Goal: Download file/media

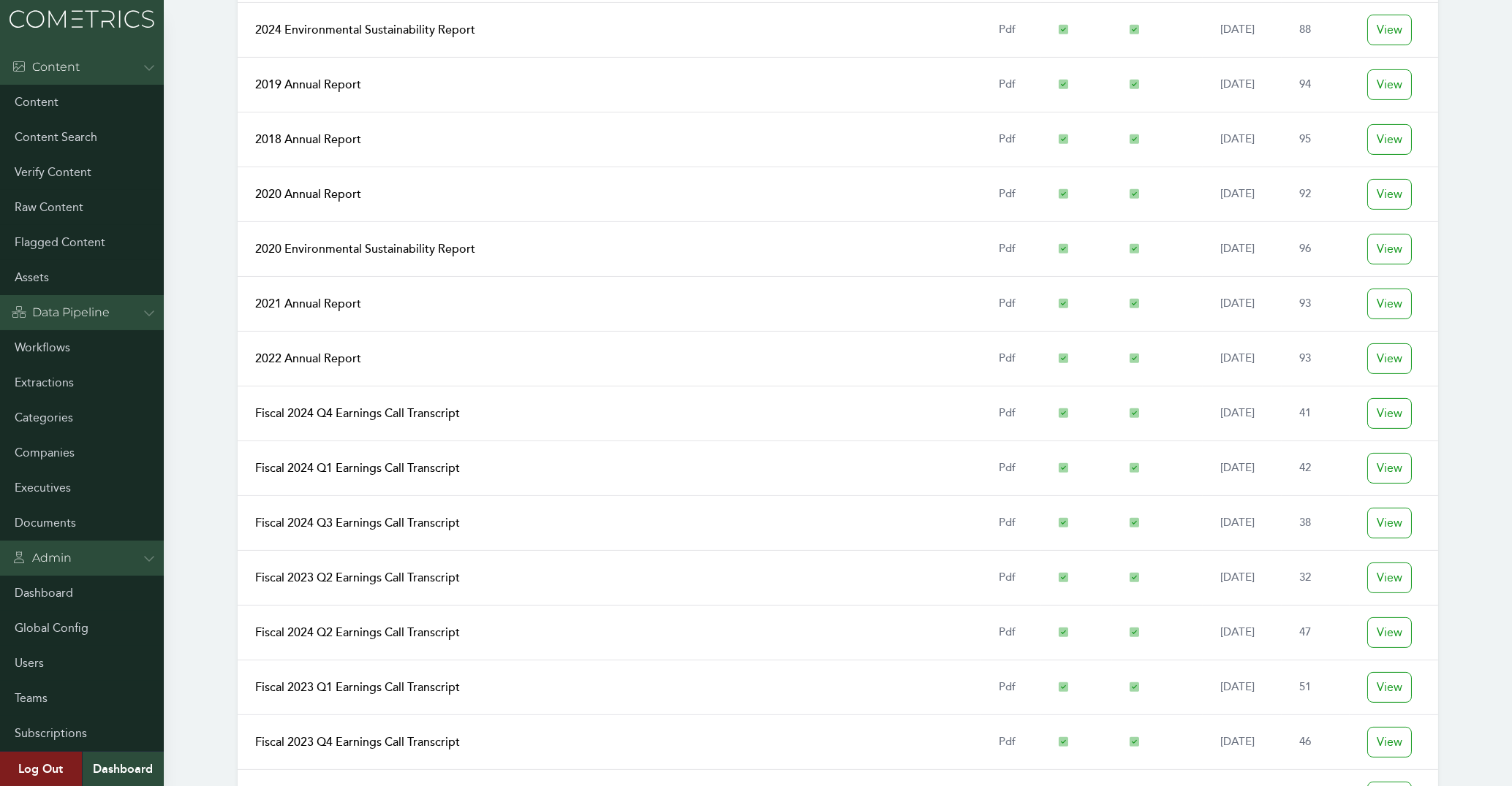
scroll to position [2350, 0]
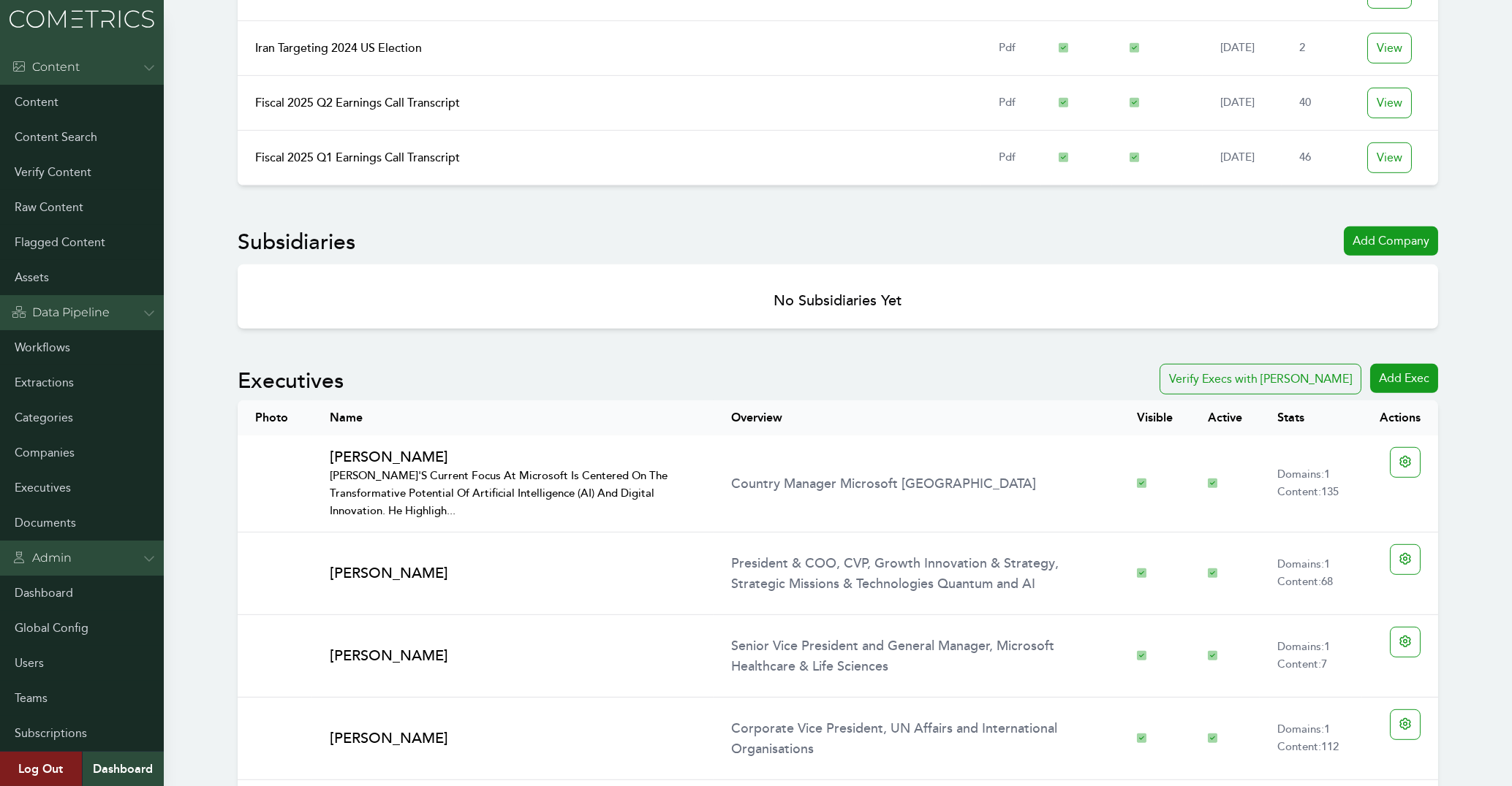
scroll to position [3861, 0]
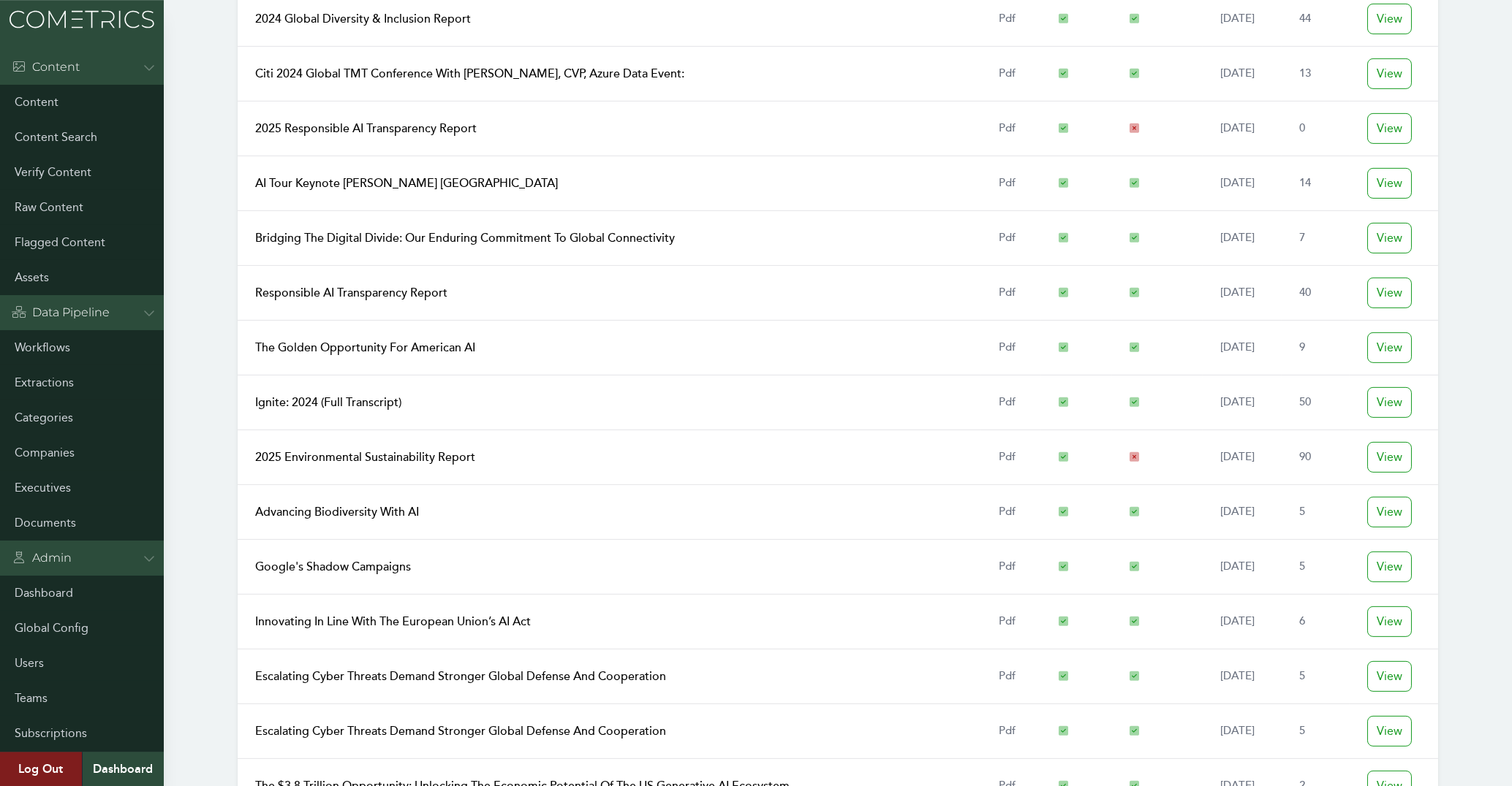
scroll to position [2739, 0]
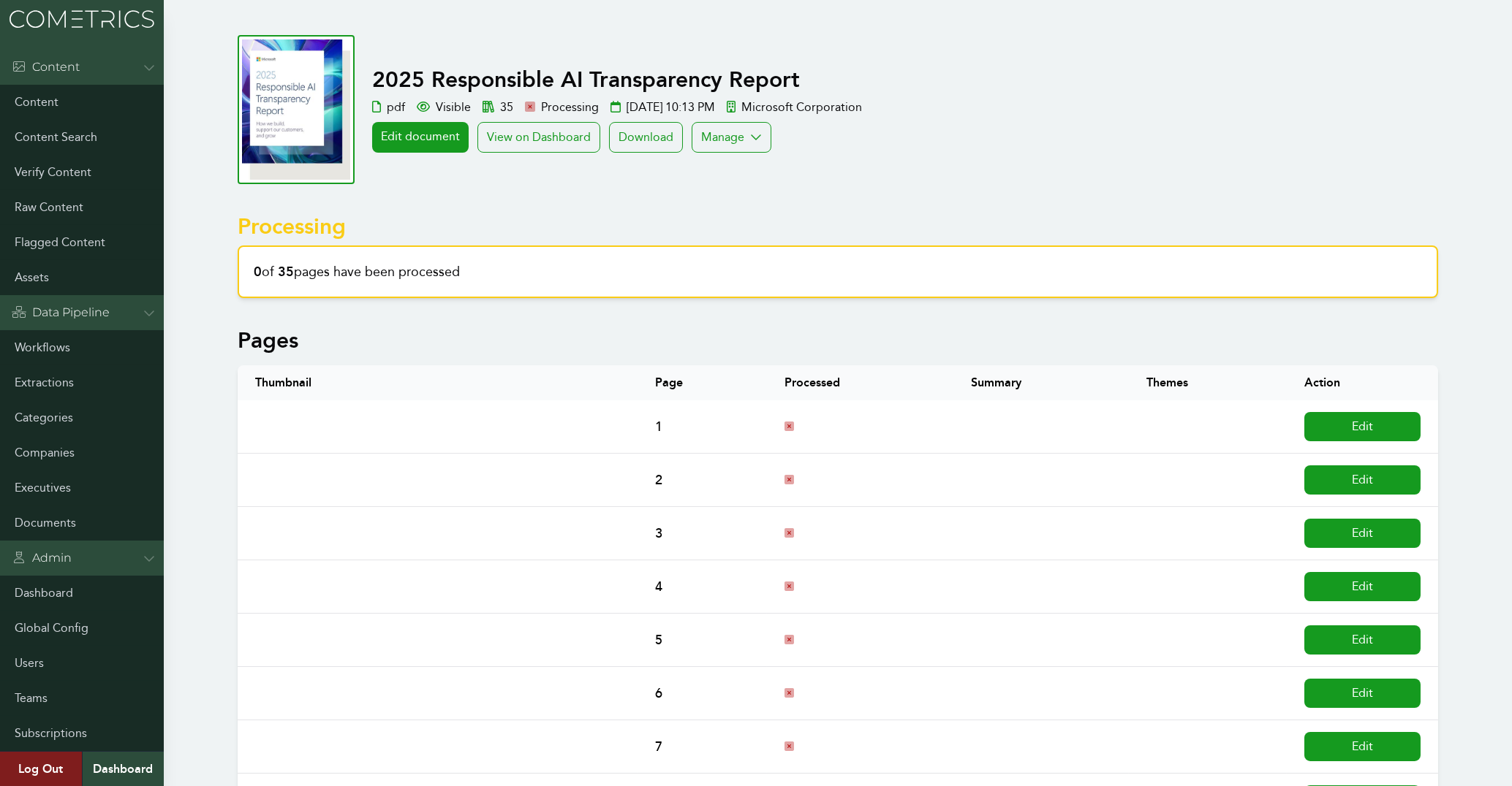
click at [625, 105] on div "[DATE] 10:13 PM" at bounding box center [663, 107] width 105 height 17
drag, startPoint x: 625, startPoint y: 105, endPoint x: 749, endPoint y: 109, distance: 124.1
click at [749, 109] on div "pdf Visible 35 Processing [DATE] 10:13 PM Microsoft Corporation" at bounding box center [623, 107] width 502 height 17
copy div "[DATE] 10:13 PM"
